Goal: Check status: Check status

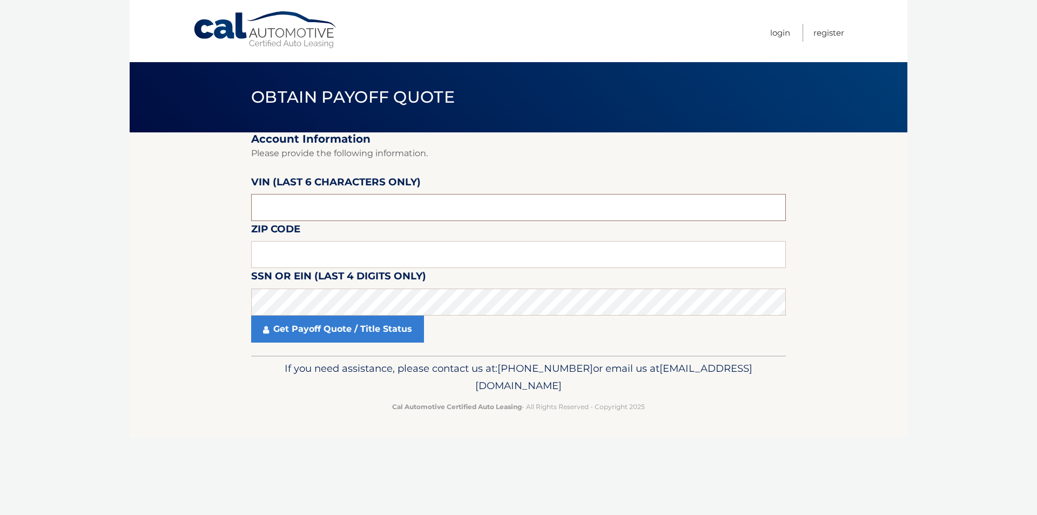
drag, startPoint x: 317, startPoint y: 207, endPoint x: 186, endPoint y: 221, distance: 131.0
click at [186, 221] on section "Account Information Please provide the following information. VIN (last 6 chara…" at bounding box center [519, 243] width 778 height 223
type input "799566"
type input "02360"
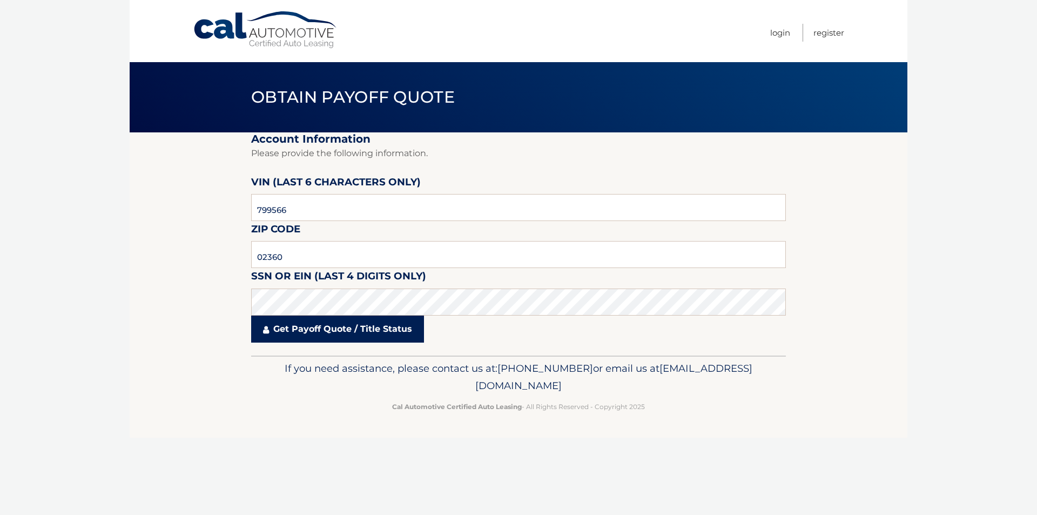
click at [360, 335] on link "Get Payoff Quote / Title Status" at bounding box center [337, 328] width 173 height 27
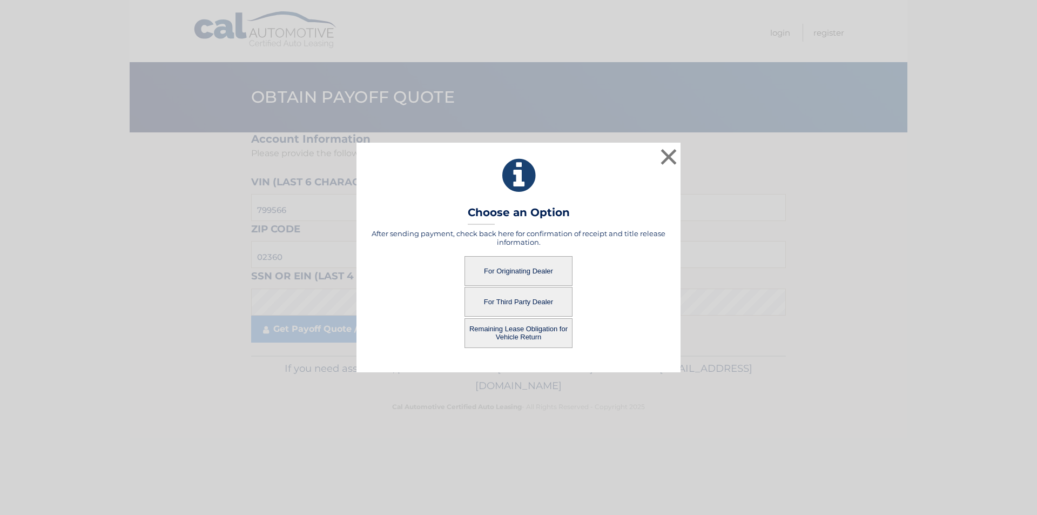
click at [520, 270] on button "For Originating Dealer" at bounding box center [519, 271] width 108 height 30
click at [517, 269] on button "For Originating Dealer" at bounding box center [519, 271] width 108 height 30
click at [517, 270] on button "For Originating Dealer" at bounding box center [519, 271] width 108 height 30
click at [632, 258] on div "For Originating Dealer" at bounding box center [518, 271] width 297 height 30
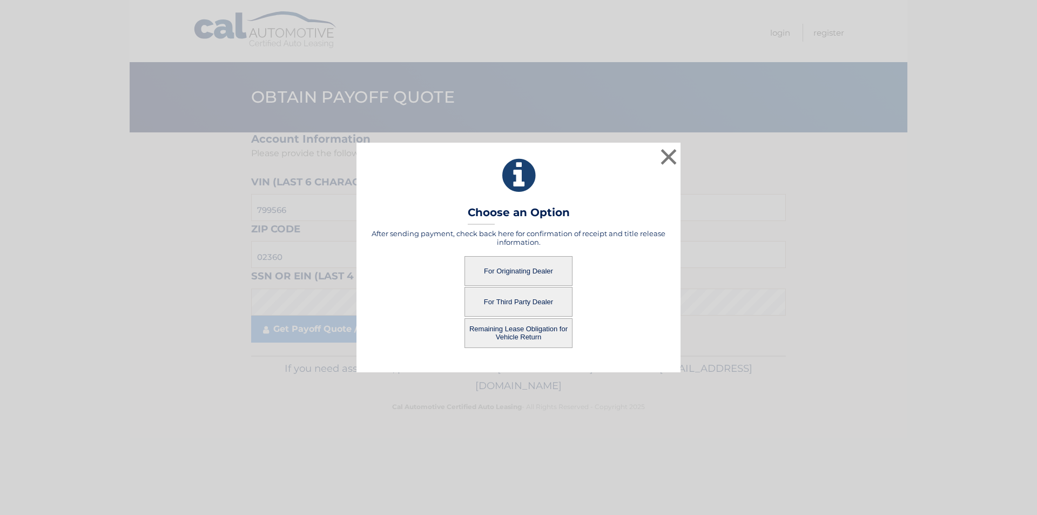
click at [525, 265] on button "For Originating Dealer" at bounding box center [519, 271] width 108 height 30
click at [521, 299] on button "For Third Party Dealer" at bounding box center [519, 302] width 108 height 30
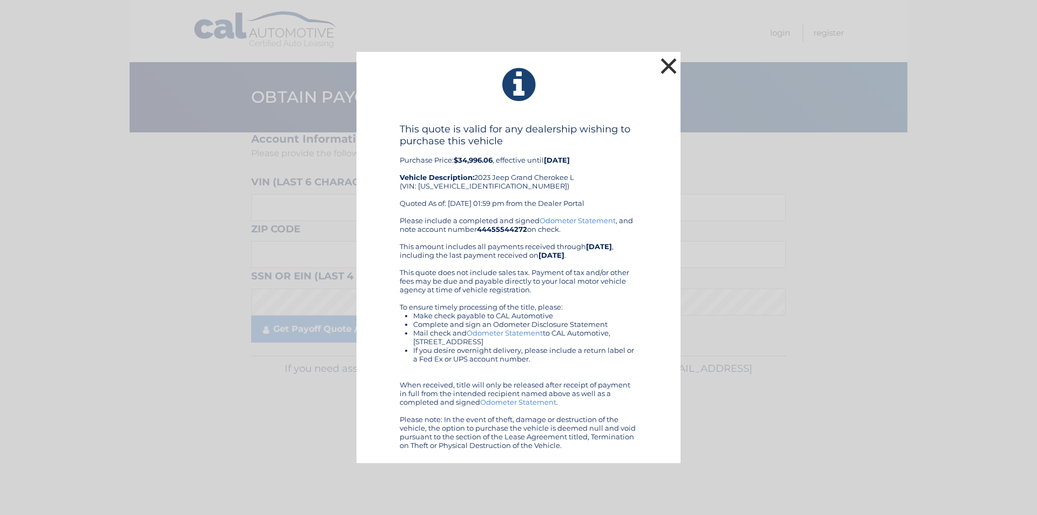
click at [675, 68] on button "×" at bounding box center [669, 66] width 22 height 22
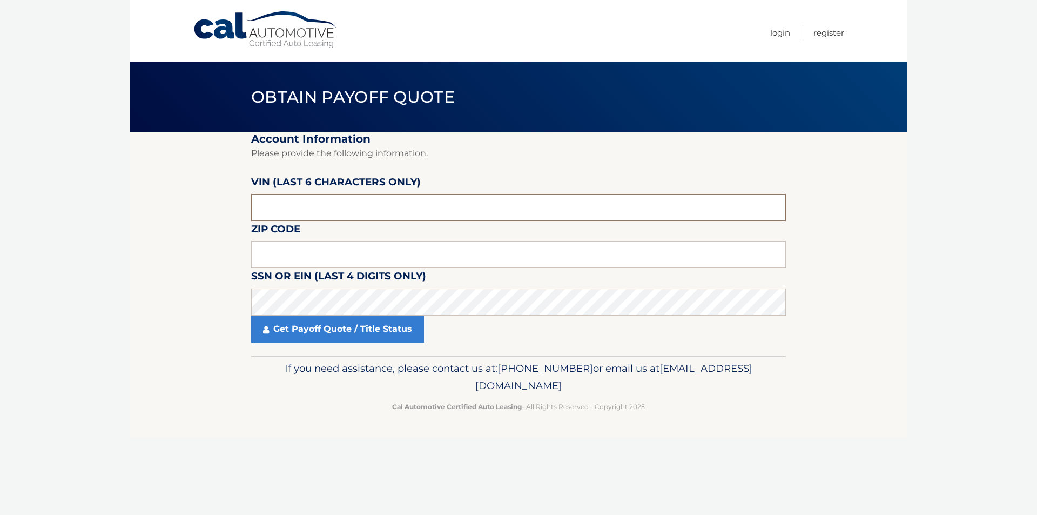
click at [342, 213] on input "text" at bounding box center [518, 207] width 535 height 27
click at [291, 203] on input "text" at bounding box center [518, 207] width 535 height 27
type input "799566"
type input "02360"
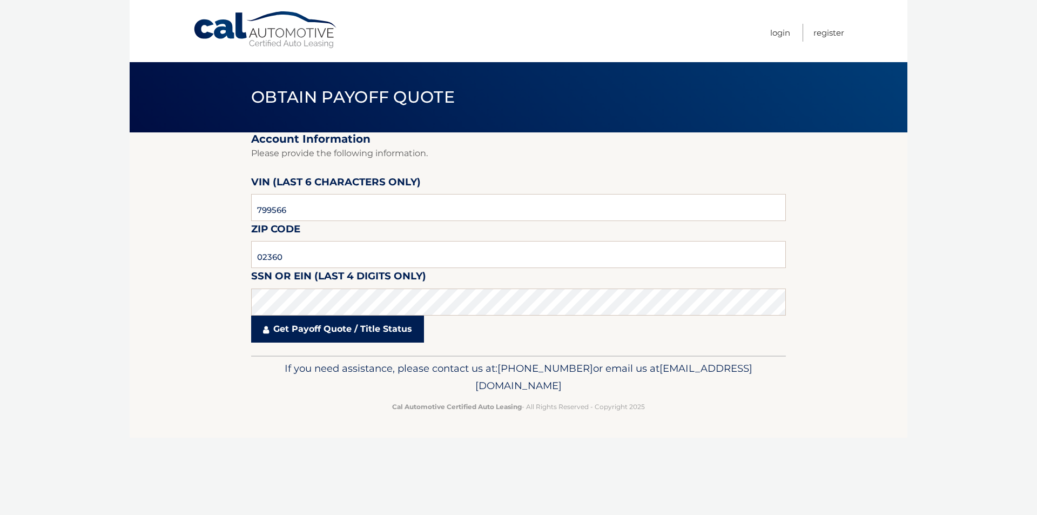
click at [293, 330] on link "Get Payoff Quote / Title Status" at bounding box center [337, 328] width 173 height 27
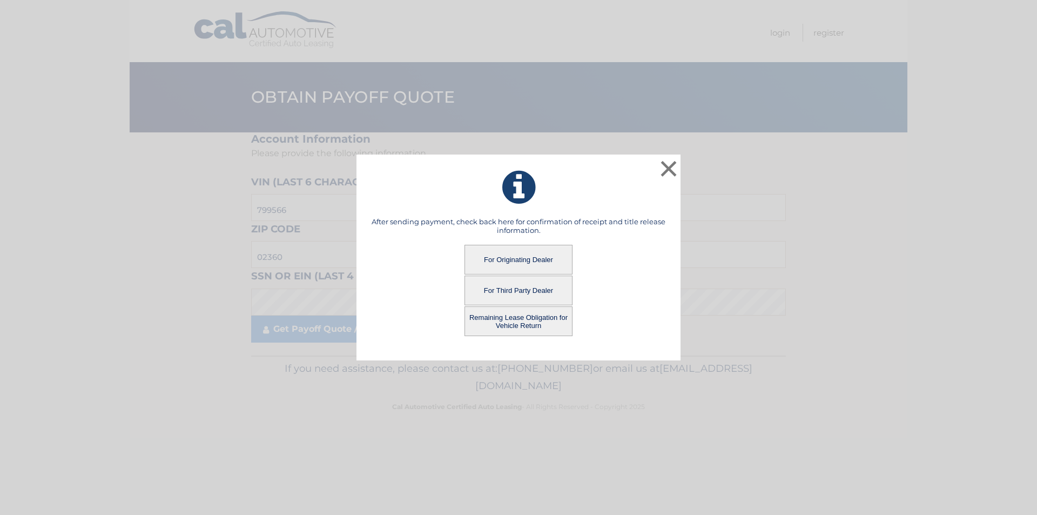
click at [515, 256] on button "For Originating Dealer" at bounding box center [519, 260] width 108 height 30
click at [569, 204] on icon at bounding box center [518, 187] width 297 height 39
click at [516, 257] on button "For Originating Dealer" at bounding box center [519, 260] width 108 height 30
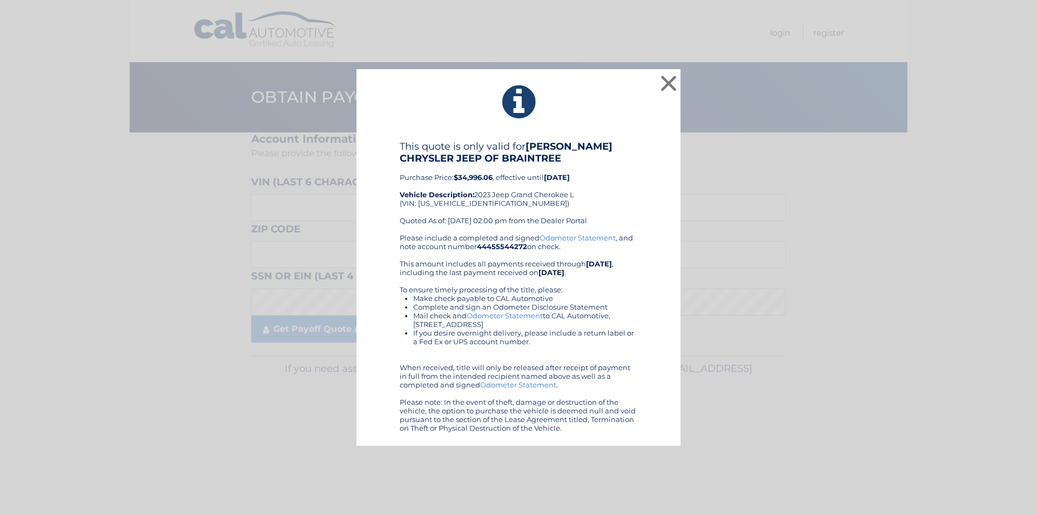
drag, startPoint x: 453, startPoint y: 178, endPoint x: 500, endPoint y: 181, distance: 47.1
click at [500, 181] on div "This quote is only valid for [PERSON_NAME] CHRYSLER JEEP OF BRAINTREE Purchase …" at bounding box center [519, 186] width 238 height 93
click at [515, 196] on div "This quote is only valid for [PERSON_NAME] CHRYSLER JEEP OF BRAINTREE Purchase …" at bounding box center [519, 186] width 238 height 93
click at [667, 79] on button "×" at bounding box center [669, 83] width 22 height 22
